Goal: Task Accomplishment & Management: Use online tool/utility

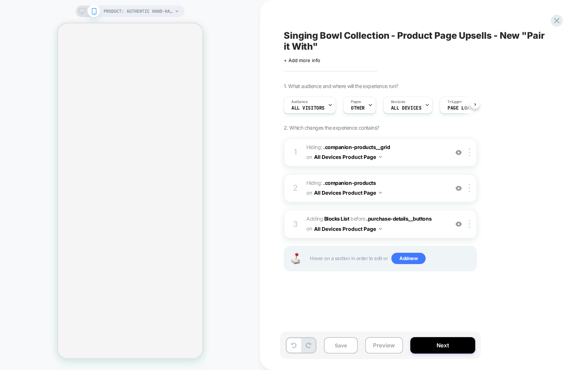
select select "**********"
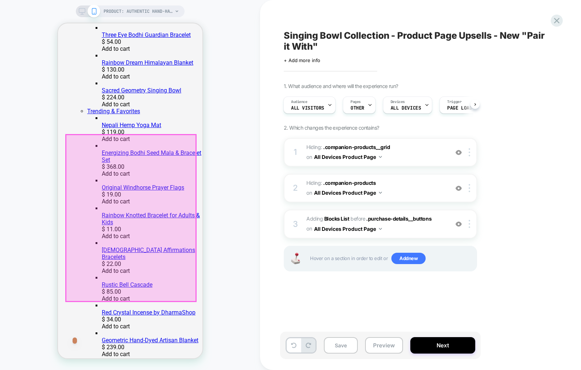
scroll to position [350, 0]
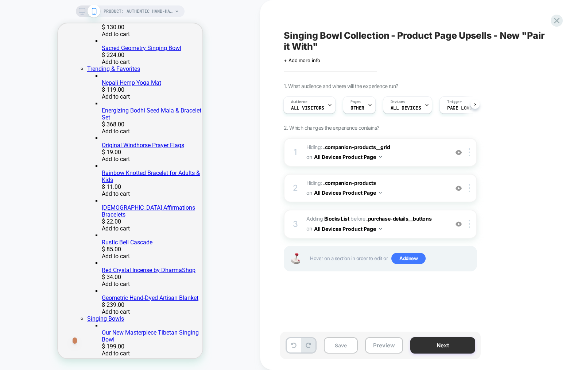
click at [458, 341] on button "Next" at bounding box center [442, 345] width 65 height 16
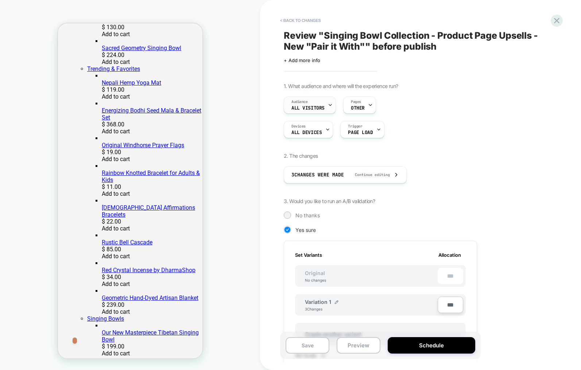
click at [329, 104] on icon at bounding box center [330, 105] width 5 height 5
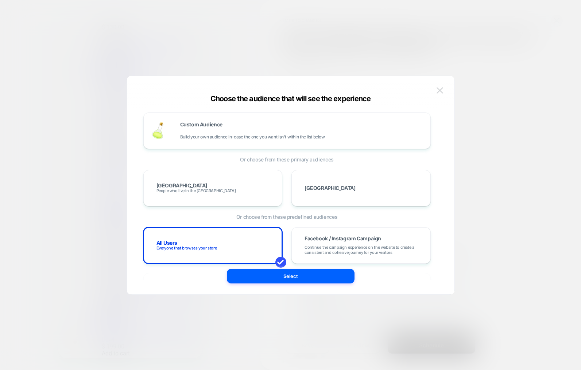
click at [440, 89] on img at bounding box center [440, 90] width 7 height 6
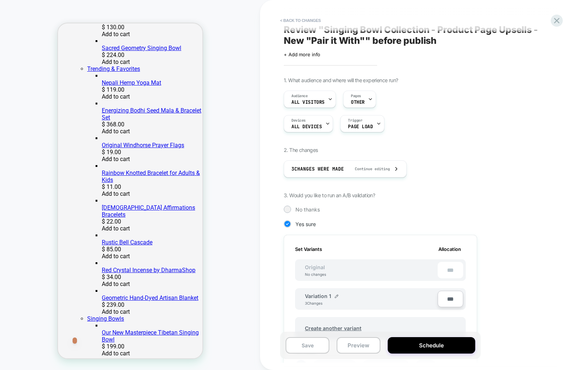
scroll to position [0, 0]
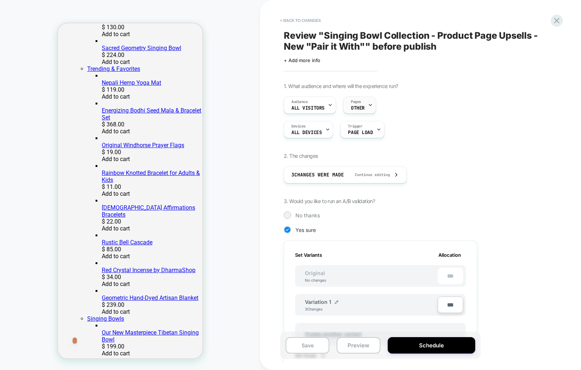
click at [368, 105] on icon at bounding box center [370, 105] width 5 height 5
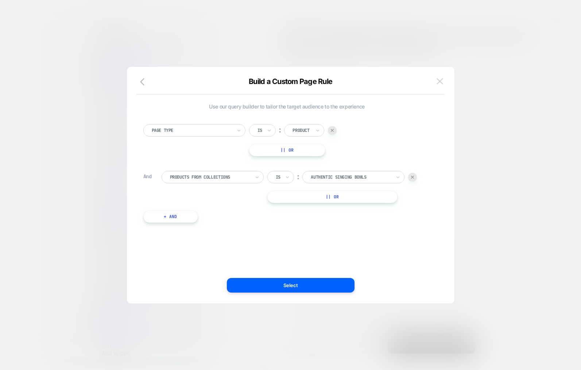
click at [438, 81] on img at bounding box center [440, 81] width 7 height 6
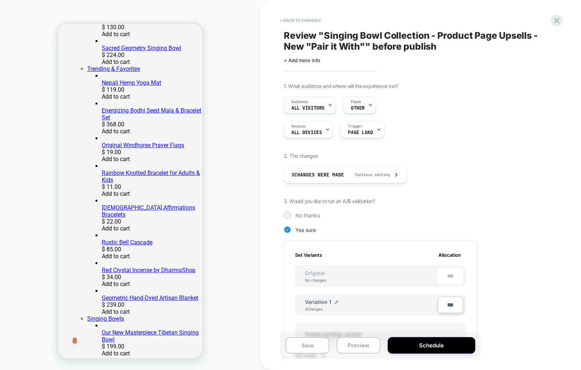
click at [331, 103] on icon at bounding box center [330, 105] width 5 height 5
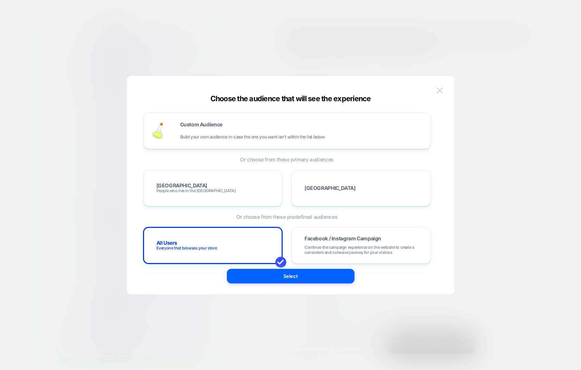
click at [440, 88] on img at bounding box center [440, 90] width 7 height 6
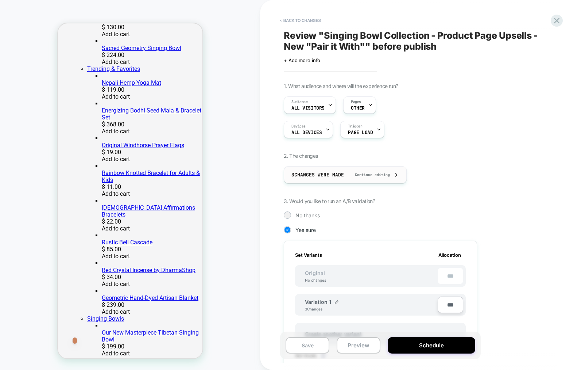
click at [398, 175] on icon at bounding box center [396, 174] width 5 height 5
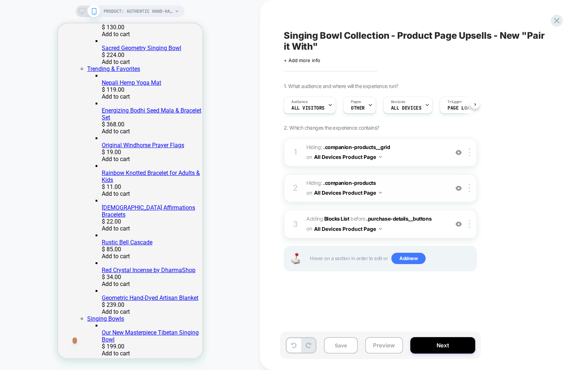
scroll to position [0, 0]
click at [430, 348] on button "Next" at bounding box center [442, 345] width 65 height 16
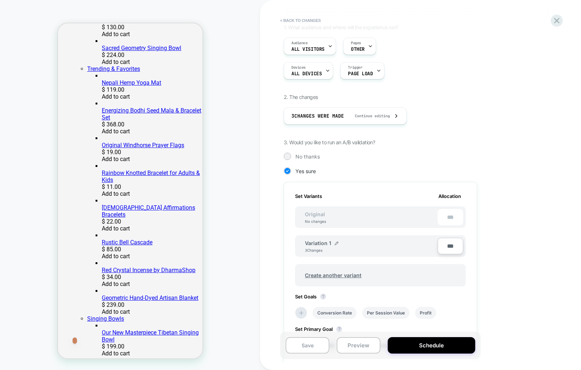
scroll to position [80, 0]
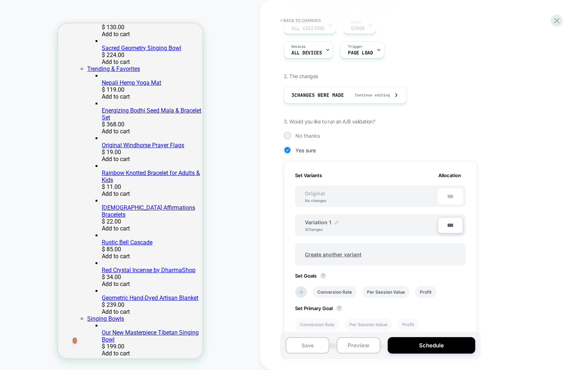
click at [336, 221] on img at bounding box center [337, 222] width 4 height 4
click at [286, 229] on div "**********" at bounding box center [380, 261] width 193 height 200
click at [376, 228] on div "**********" at bounding box center [351, 226] width 92 height 14
click at [367, 227] on button at bounding box center [365, 225] width 7 height 7
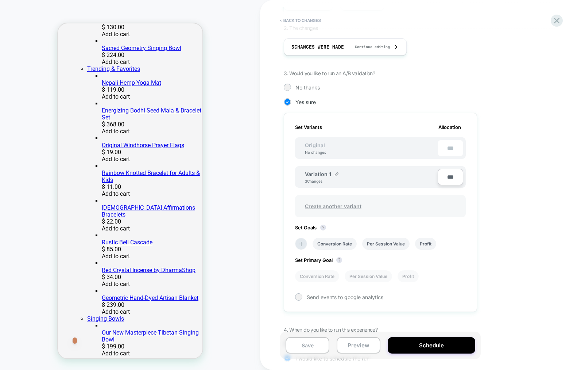
scroll to position [142, 0]
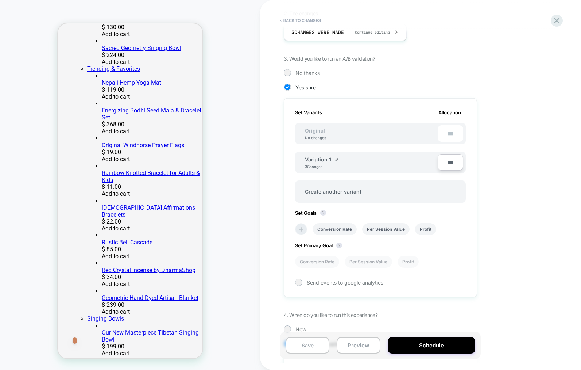
click at [303, 229] on icon at bounding box center [301, 228] width 7 height 7
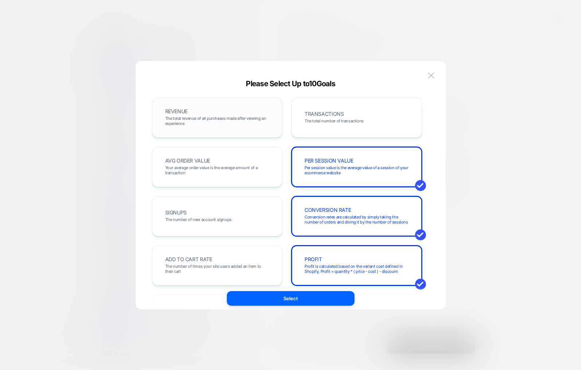
click at [219, 121] on span "The total revenue of all purchases made after viewing an experience" at bounding box center [217, 121] width 104 height 10
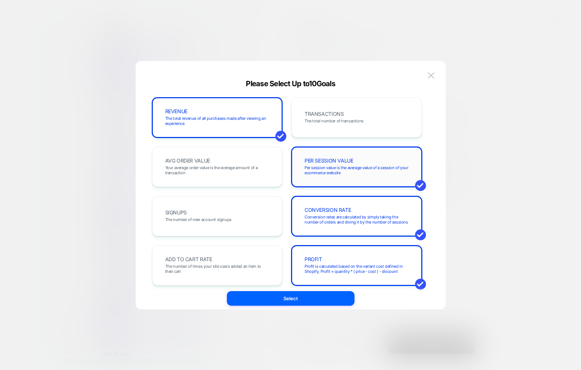
click at [372, 163] on div "PER SESSION VALUE Per session value is the average value of a session of your e…" at bounding box center [356, 166] width 115 height 25
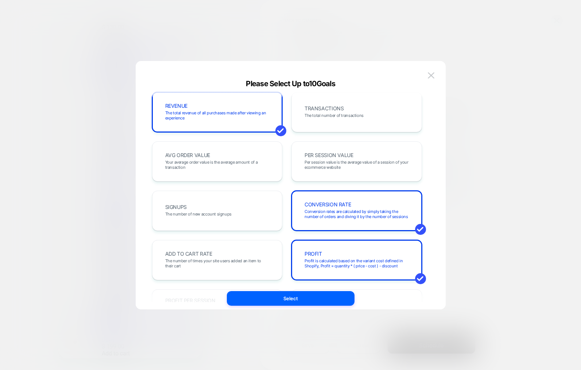
scroll to position [0, 0]
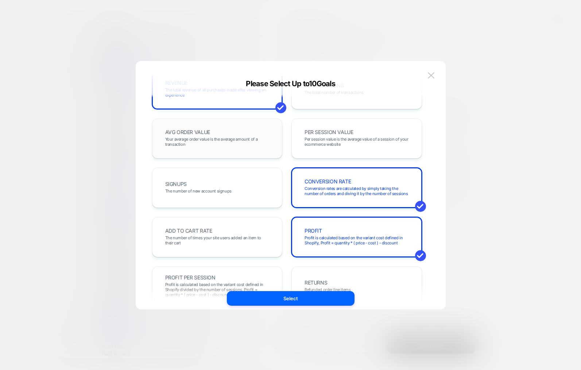
click at [216, 128] on div "AVG ORDER VALUE Your average order value is the average amount of a transaction" at bounding box center [217, 138] width 115 height 25
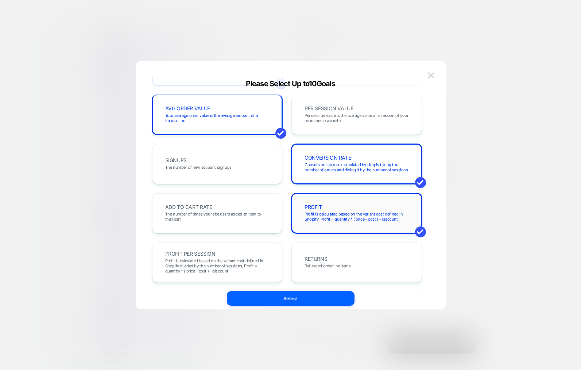
scroll to position [49, 0]
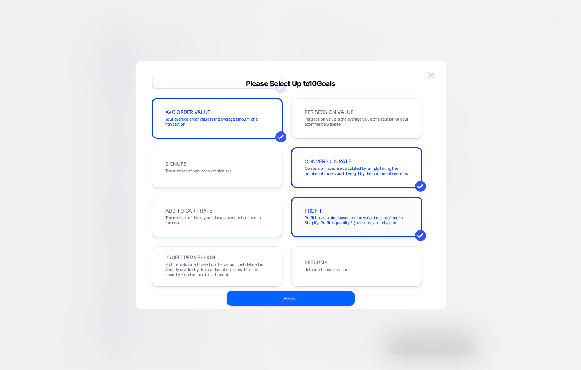
click at [355, 218] on span "Profit is calculated based on the variant cost defined in Shopify, Profit = qua…" at bounding box center [357, 220] width 104 height 10
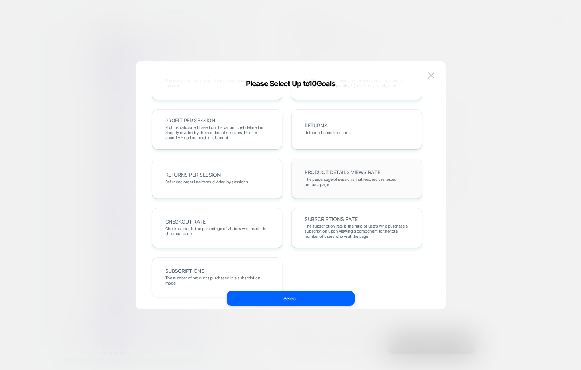
scroll to position [202, 0]
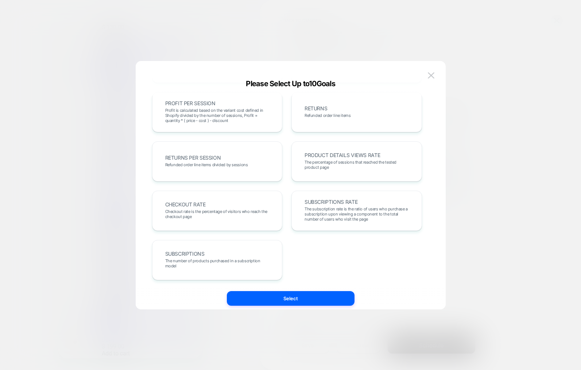
drag, startPoint x: 297, startPoint y: 295, endPoint x: 378, endPoint y: 267, distance: 85.4
click at [297, 295] on button "Select" at bounding box center [291, 298] width 128 height 15
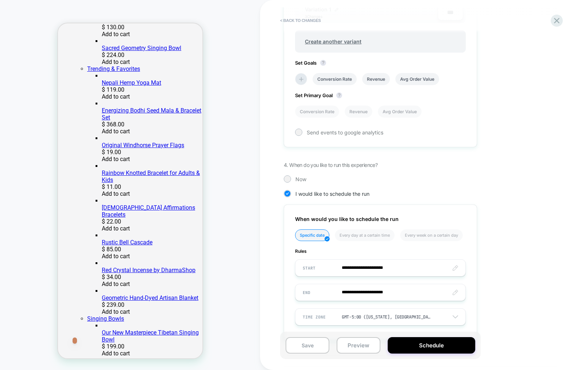
scroll to position [310, 0]
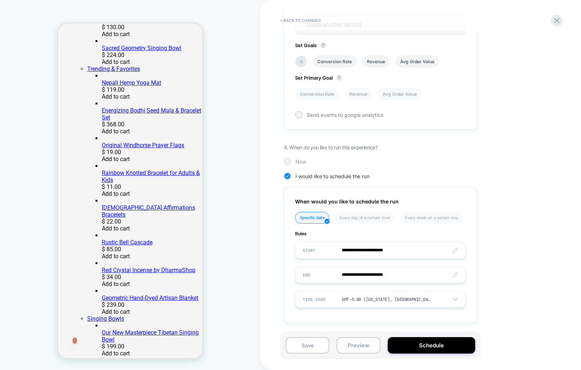
click at [291, 162] on div "Now" at bounding box center [380, 161] width 193 height 7
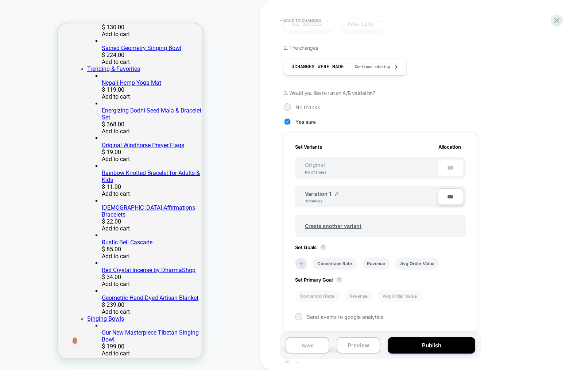
scroll to position [104, 0]
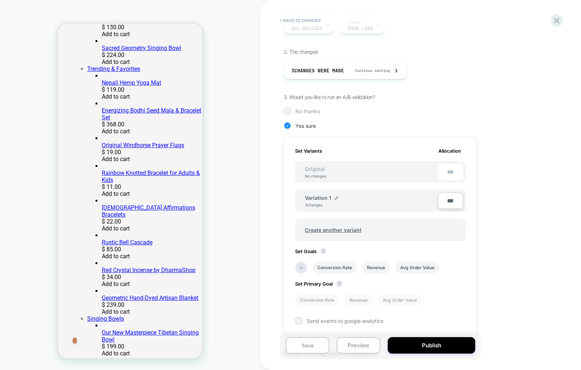
click at [287, 110] on div at bounding box center [287, 110] width 5 height 5
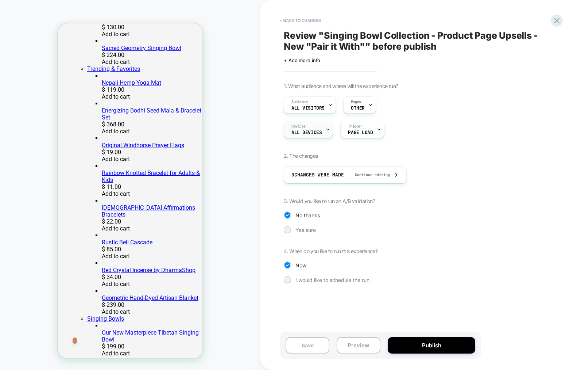
scroll to position [0, 0]
click at [289, 229] on div at bounding box center [287, 229] width 5 height 5
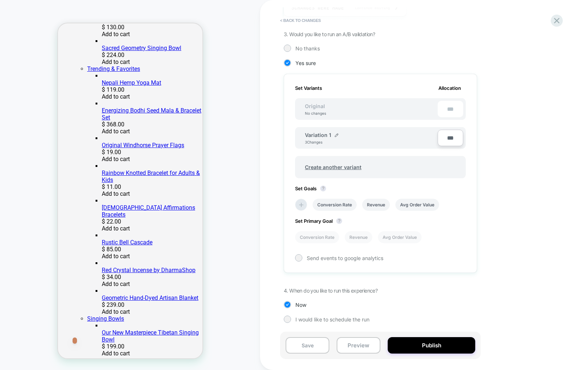
scroll to position [167, 0]
click at [299, 204] on icon at bounding box center [301, 204] width 7 height 7
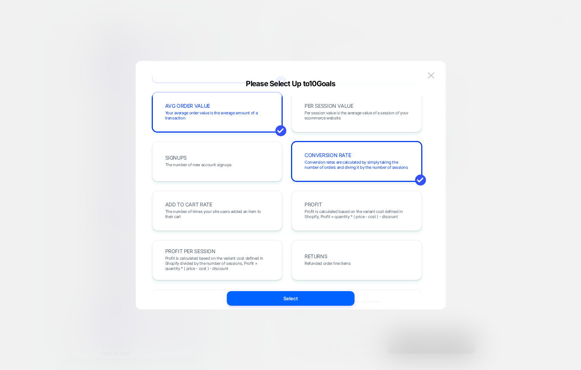
scroll to position [0, 0]
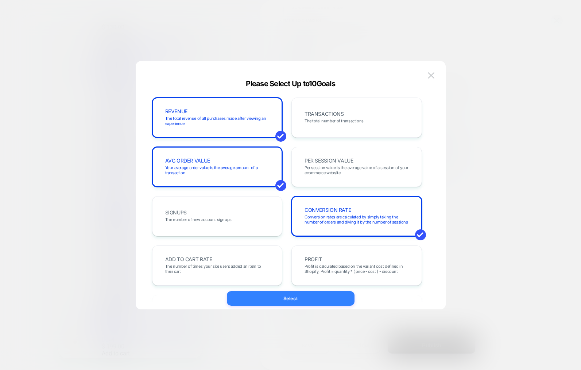
click at [293, 300] on button "Select" at bounding box center [291, 298] width 128 height 15
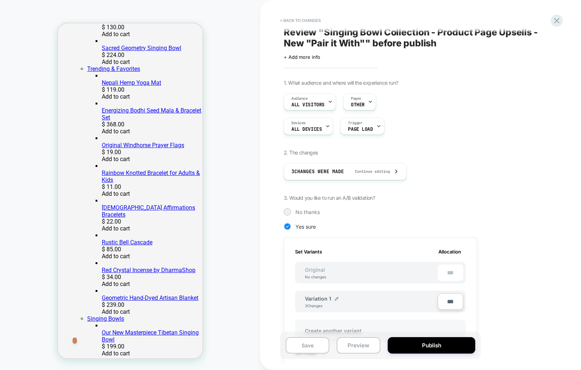
scroll to position [47, 0]
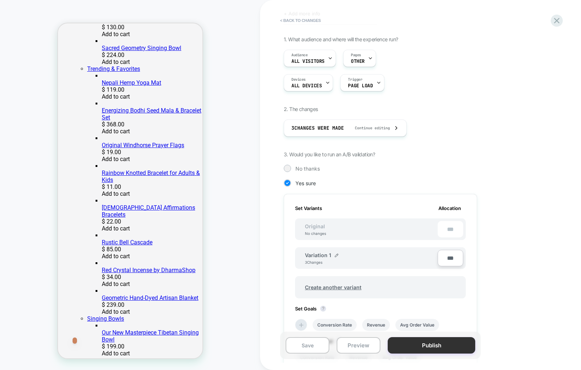
click at [430, 342] on button "Publish" at bounding box center [432, 345] width 88 height 16
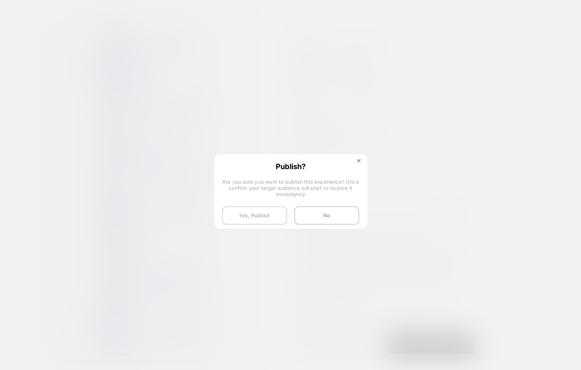
click at [252, 216] on button "Yes, Publish" at bounding box center [254, 215] width 65 height 18
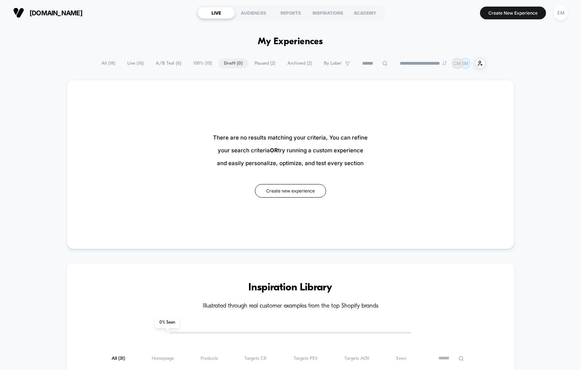
click at [101, 63] on span "All ( 18 )" at bounding box center [108, 63] width 25 height 10
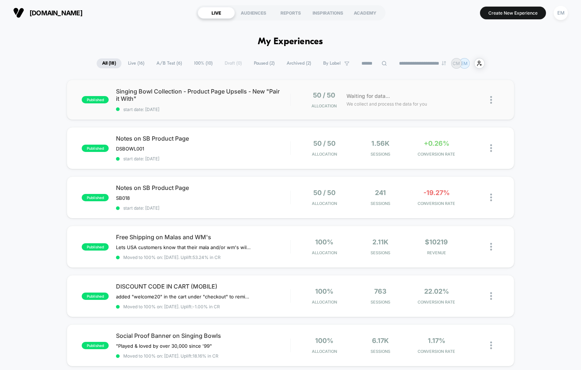
click at [491, 100] on img at bounding box center [491, 100] width 2 height 8
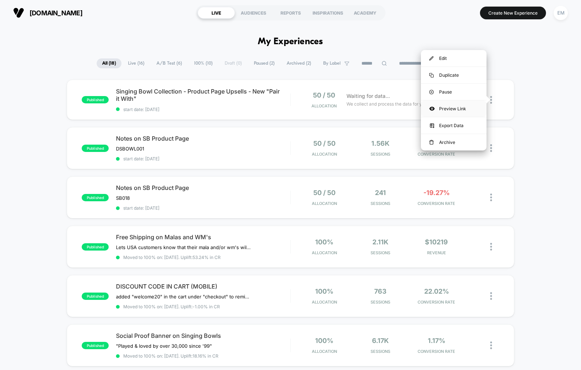
click at [448, 107] on div "Preview Link" at bounding box center [454, 108] width 66 height 16
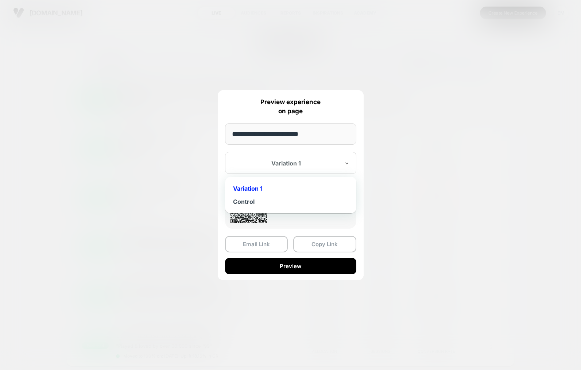
click at [332, 161] on div at bounding box center [286, 162] width 107 height 7
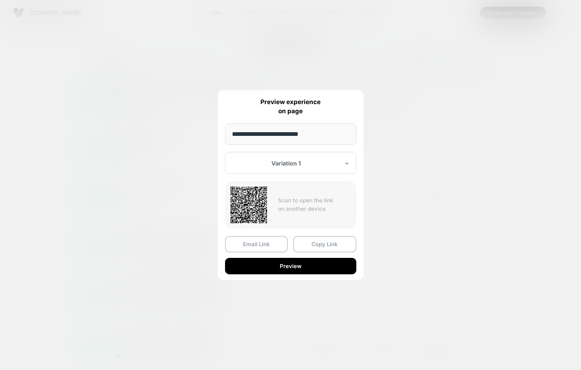
click at [331, 161] on div at bounding box center [286, 162] width 107 height 7
click at [326, 244] on button "Copy Link" at bounding box center [324, 244] width 63 height 16
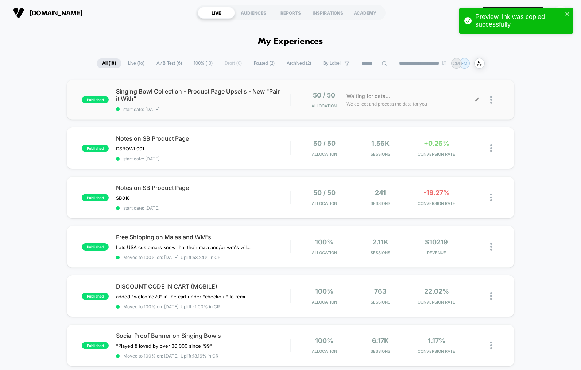
click at [492, 99] on div at bounding box center [494, 99] width 9 height 17
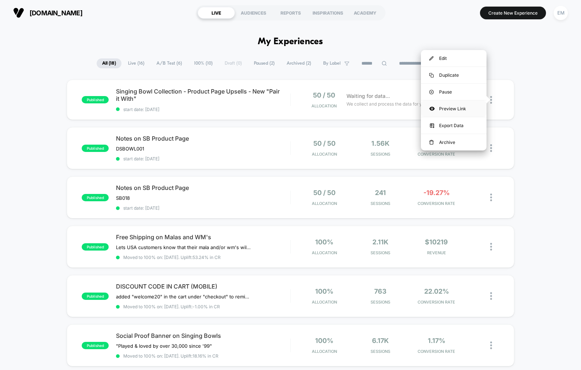
click at [441, 107] on div "Preview Link" at bounding box center [454, 108] width 66 height 16
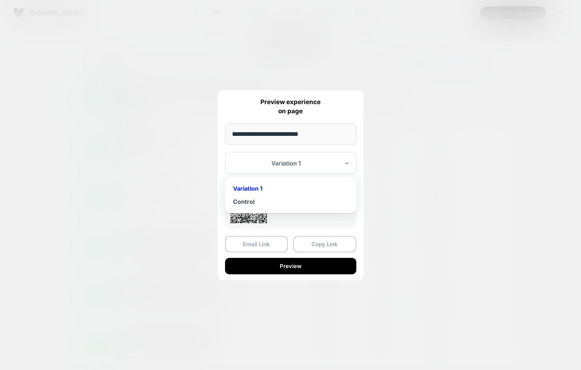
click at [269, 167] on div "Variation 1" at bounding box center [286, 163] width 109 height 9
click at [317, 165] on div at bounding box center [286, 162] width 107 height 7
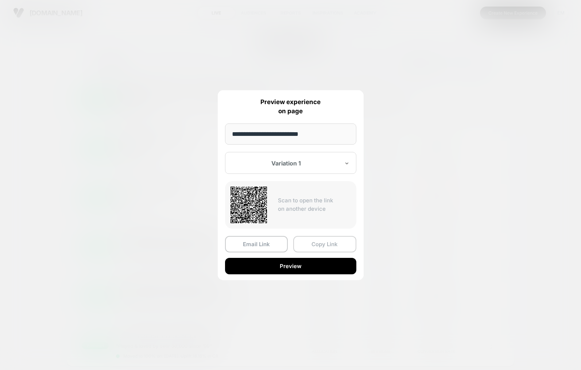
click at [315, 243] on button "Copy Link" at bounding box center [324, 244] width 63 height 16
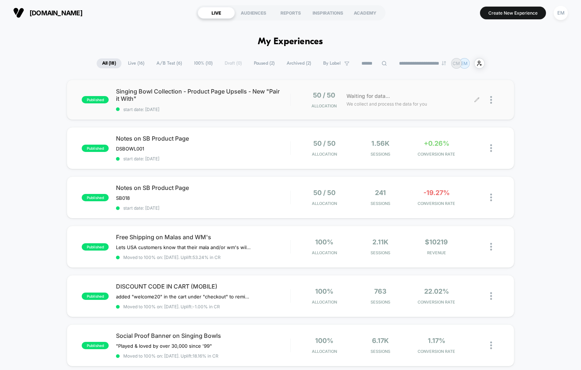
click at [493, 97] on div at bounding box center [494, 99] width 9 height 17
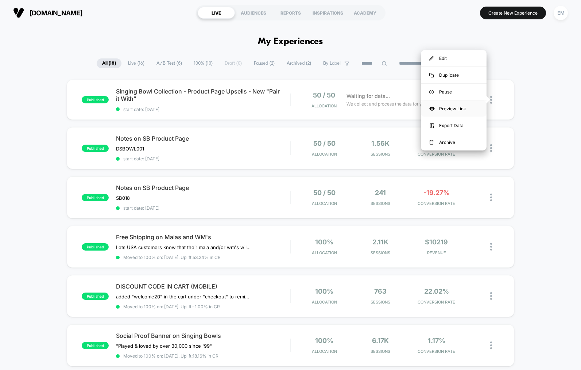
click at [437, 108] on div "Preview Link" at bounding box center [454, 108] width 66 height 16
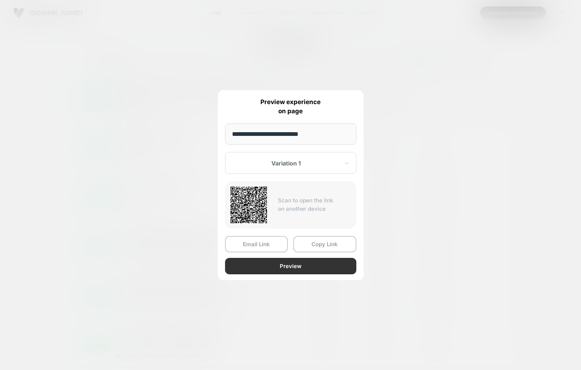
click at [304, 266] on button "Preview" at bounding box center [290, 266] width 131 height 16
